Goal: Information Seeking & Learning: Learn about a topic

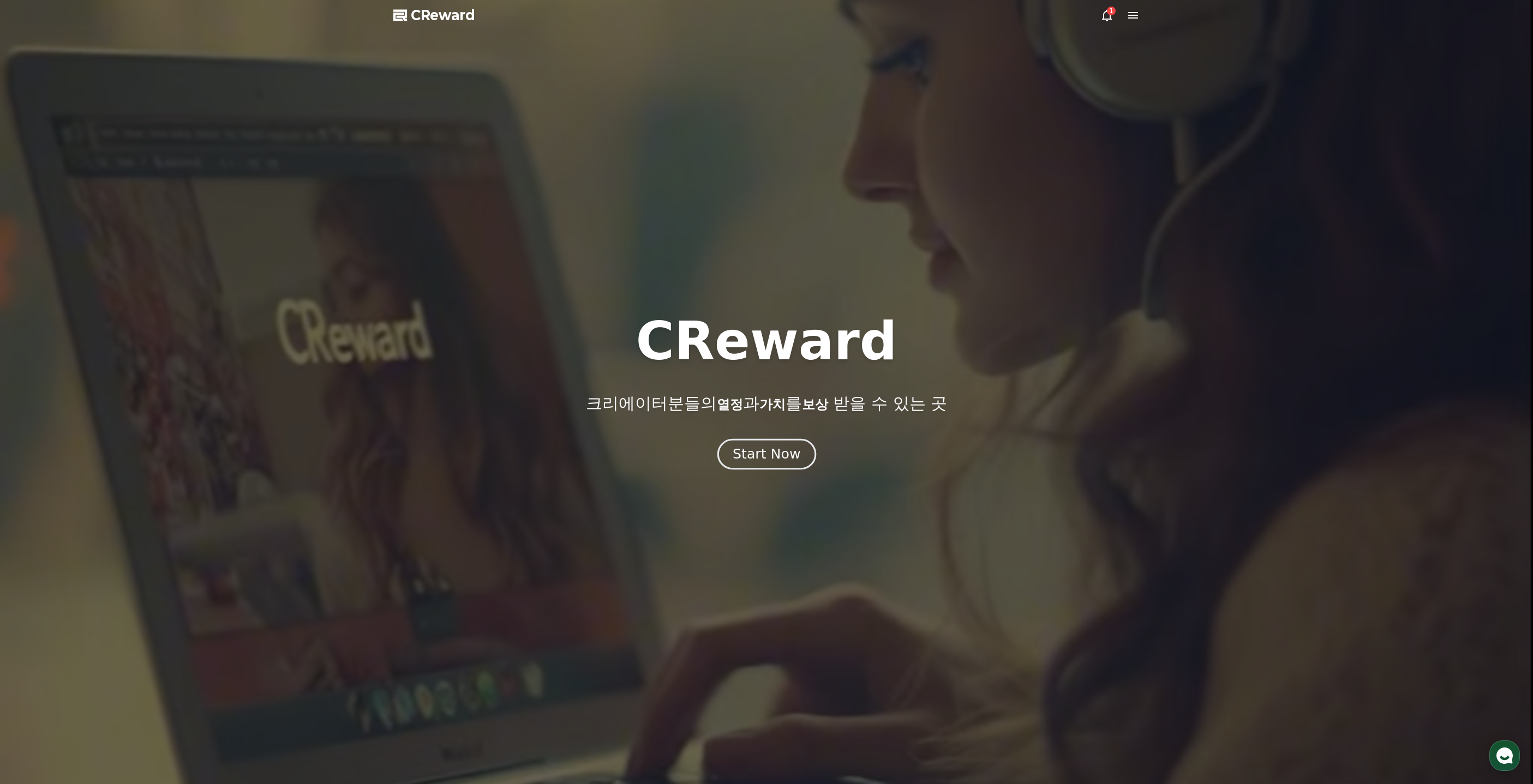
click at [772, 449] on div "Start Now" at bounding box center [766, 454] width 68 height 18
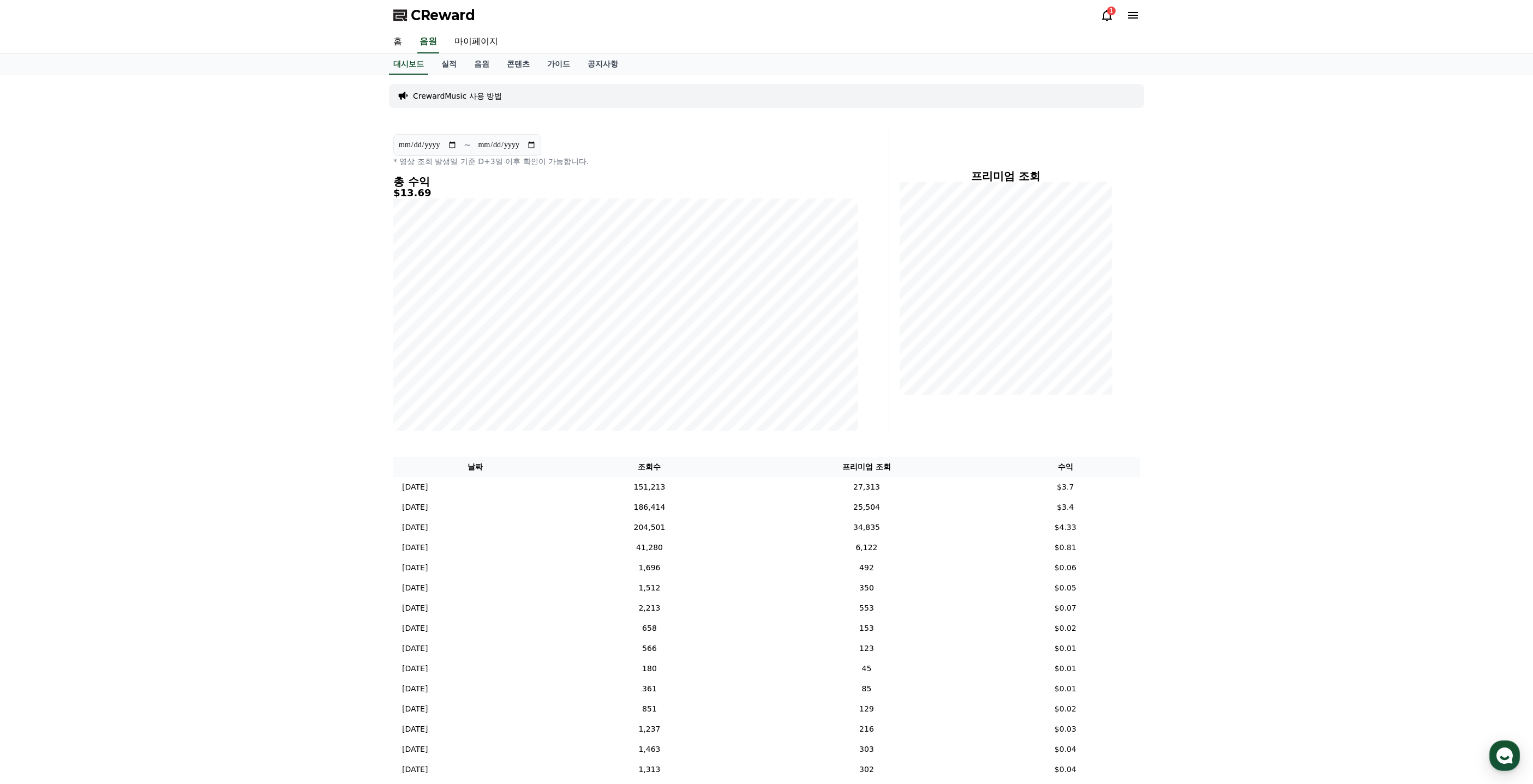
click at [1109, 11] on div "1" at bounding box center [1111, 11] width 9 height 9
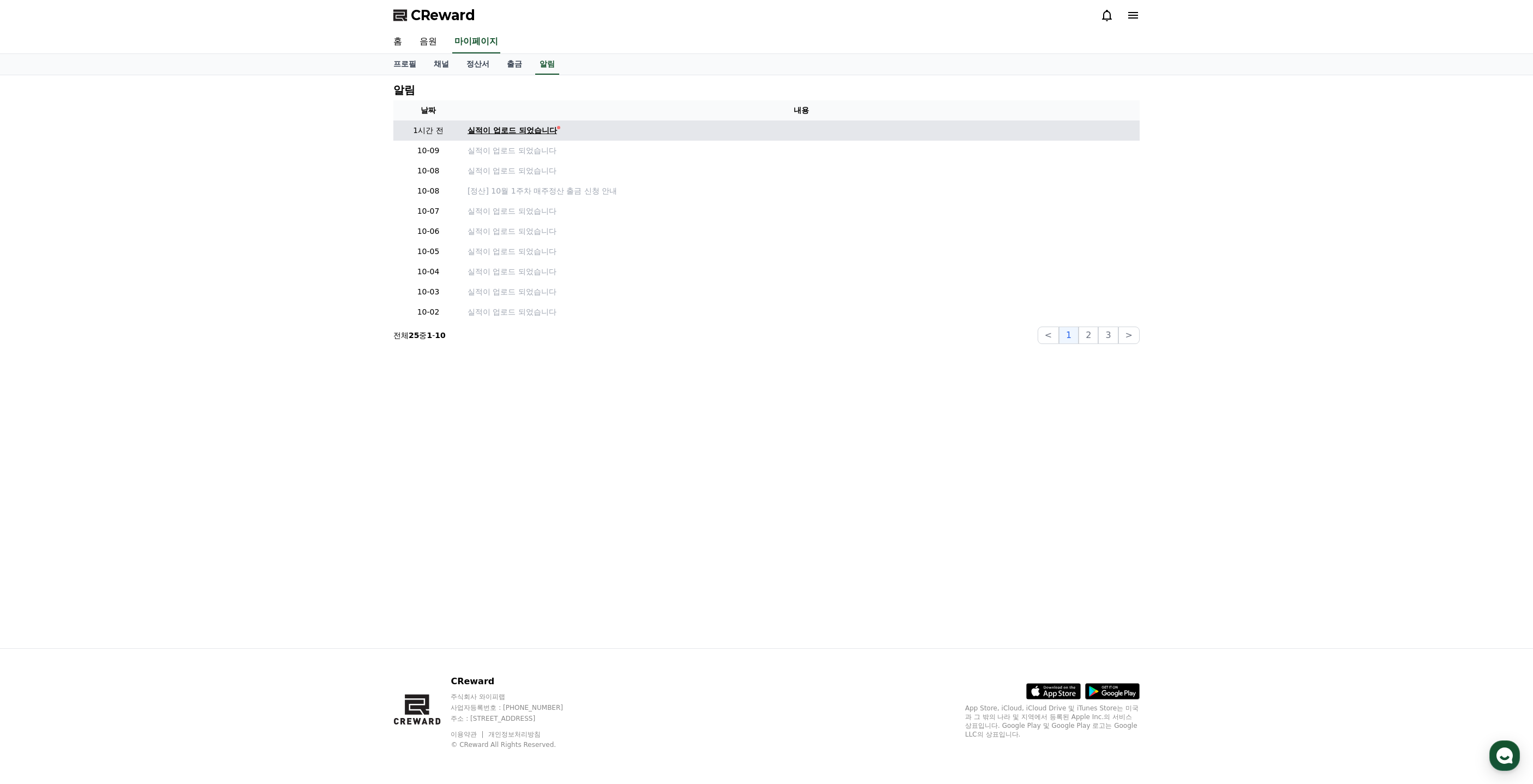
click at [553, 128] on div "실적이 업로드 되었습니다" at bounding box center [512, 130] width 89 height 11
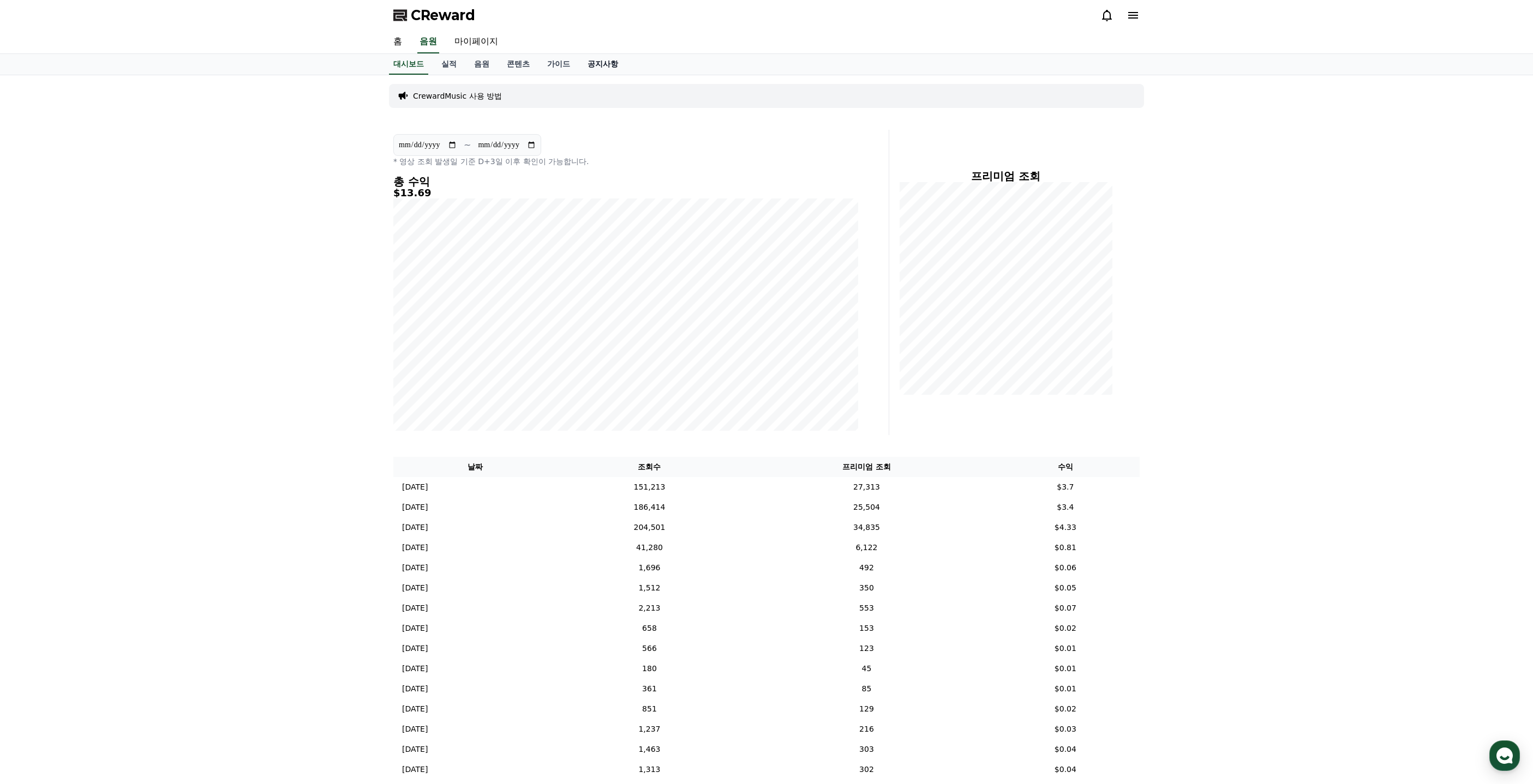
click at [595, 64] on link "공지사항" at bounding box center [603, 64] width 48 height 21
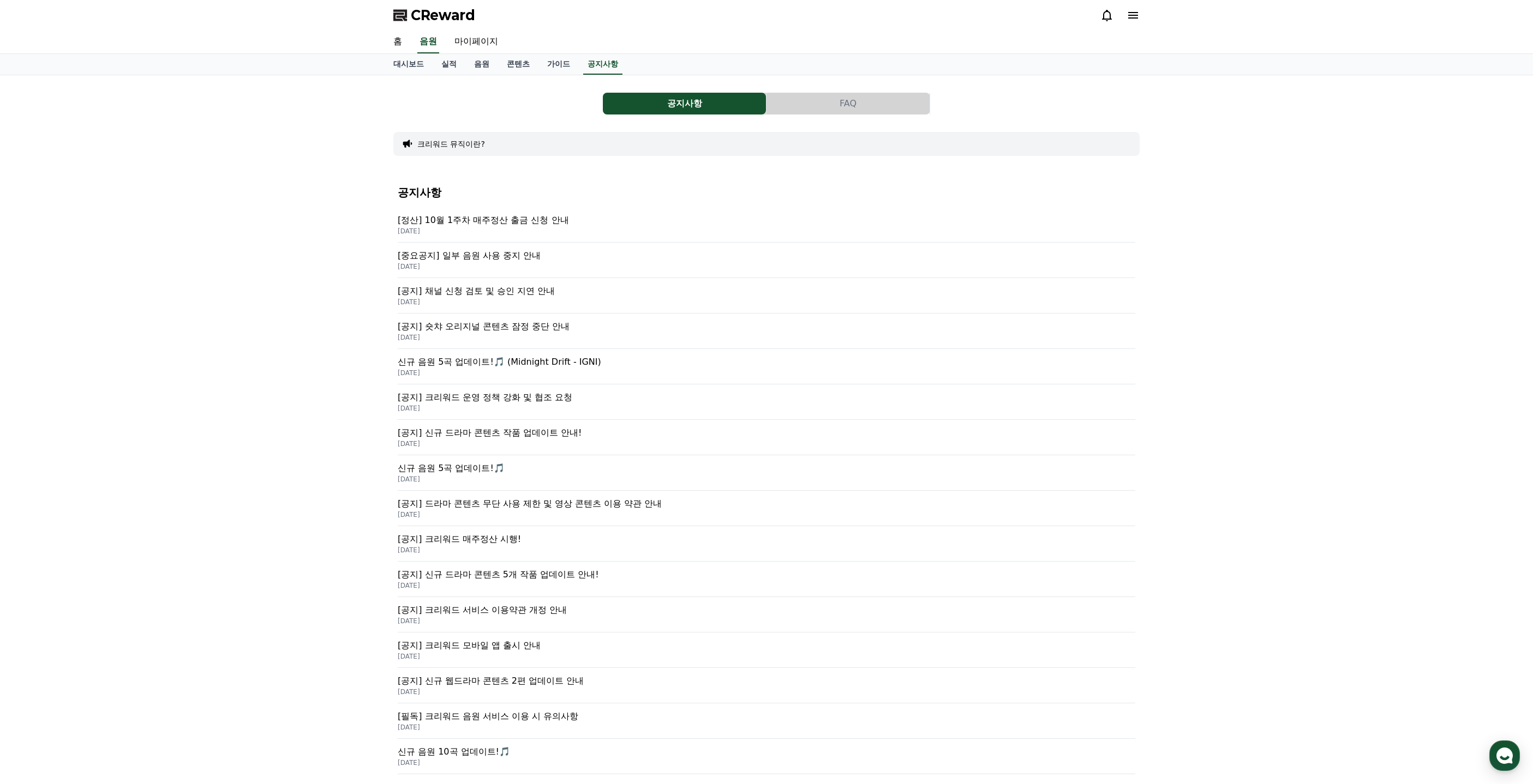
click at [541, 219] on p "[정산] 10월 1주차 매주정산 출금 신청 안내" at bounding box center [766, 220] width 737 height 13
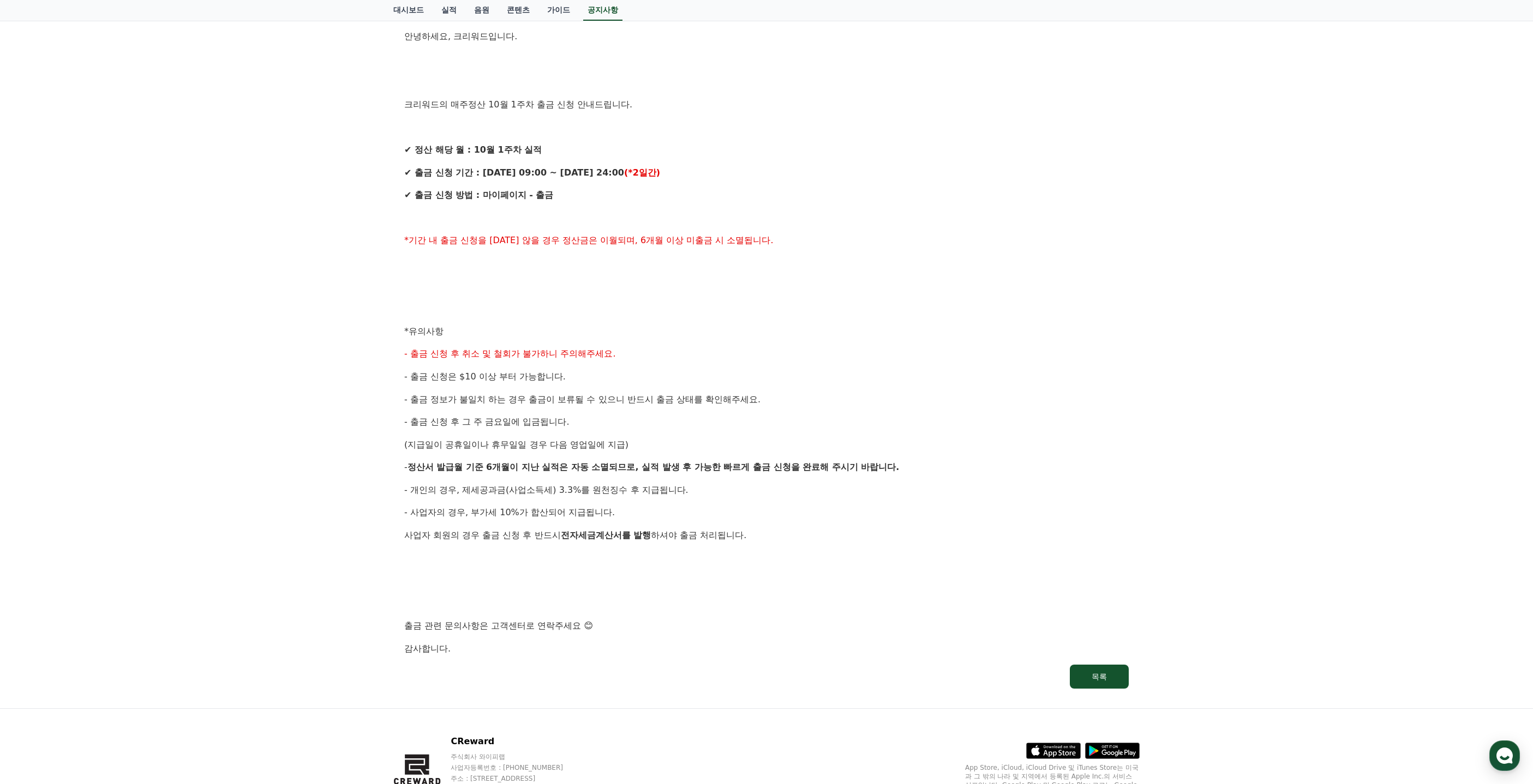
scroll to position [121, 0]
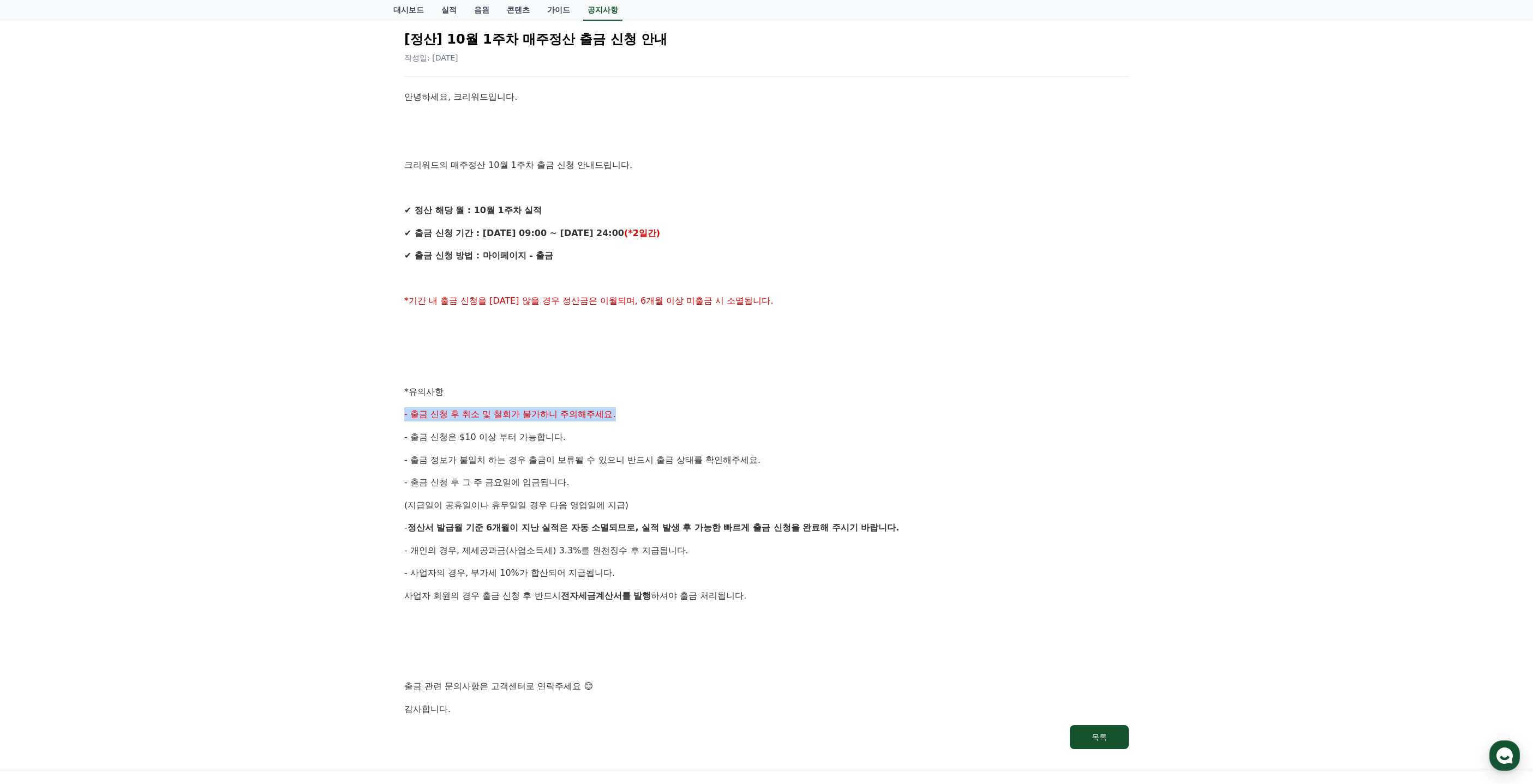
click at [1333, 396] on div "공지사항 FAQ [정산] 10월 1주차 매주정산 출금 신청 안내 작성일: [DATE] 안녕하세요, 크리워드입니다. 크리워드의 매주정산 10월 …" at bounding box center [766, 362] width 1533 height 815
